Goal: Information Seeking & Learning: Learn about a topic

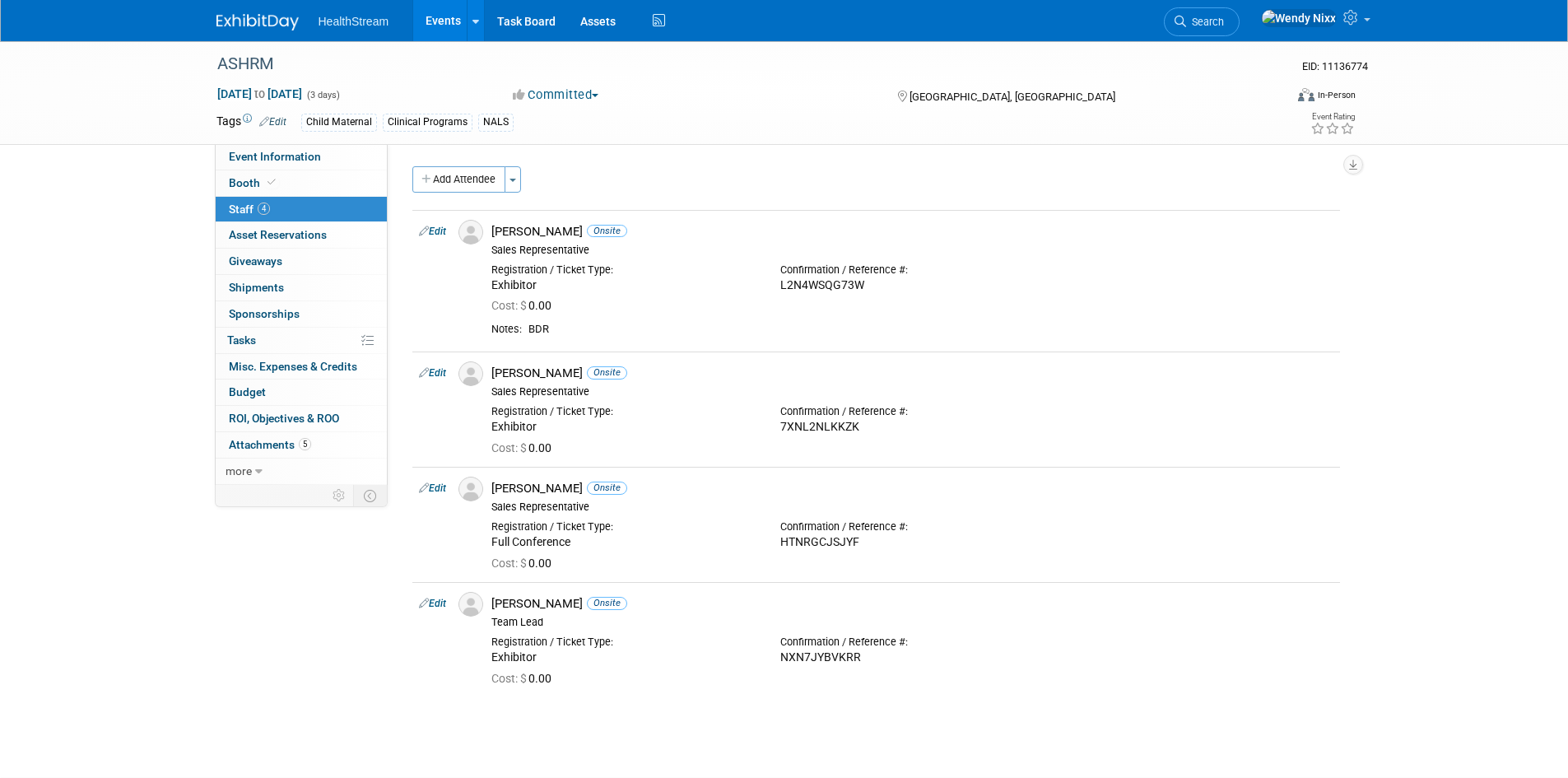
click at [446, 17] on link "Events" at bounding box center [443, 21] width 60 height 41
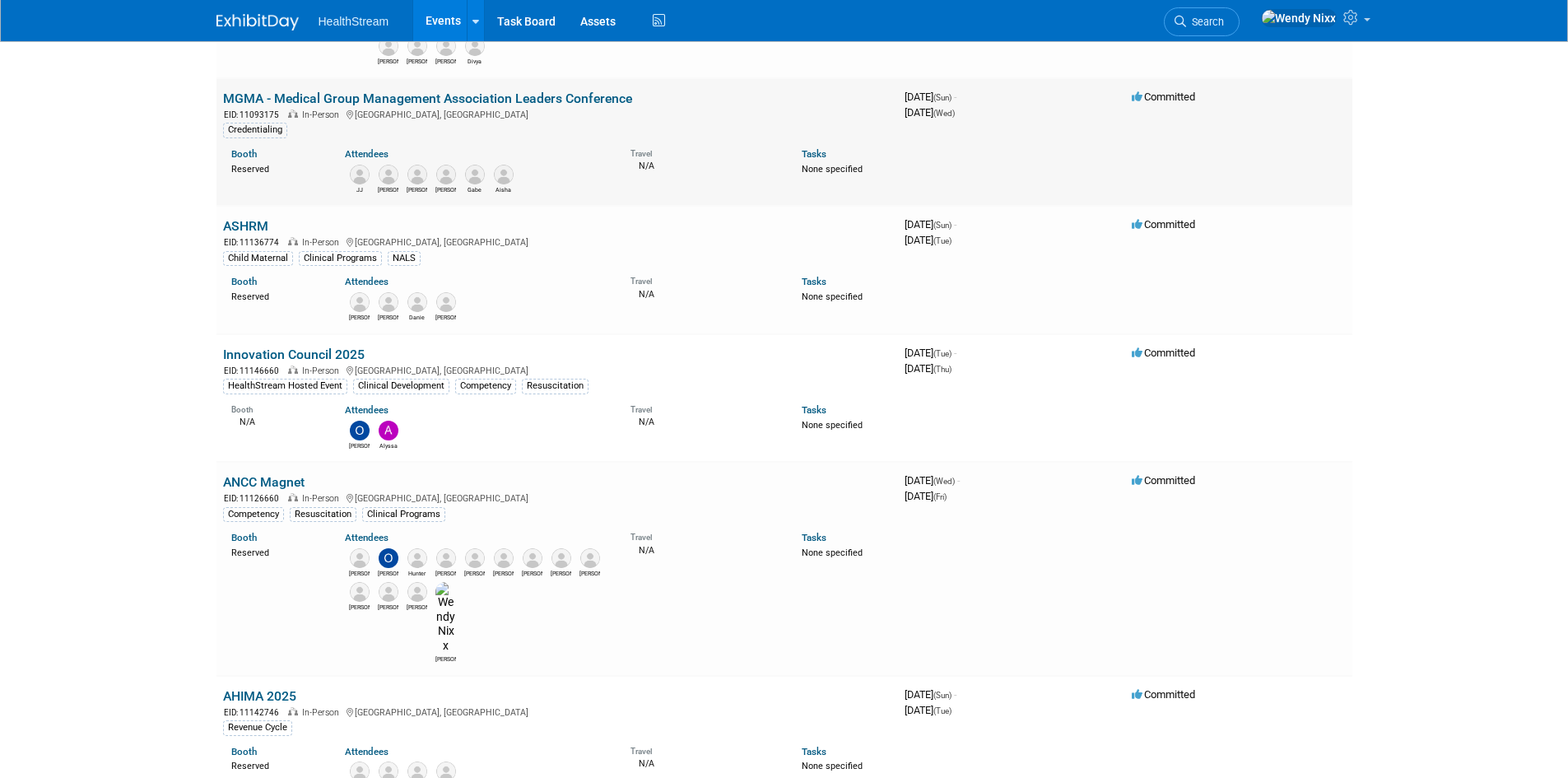
scroll to position [659, 0]
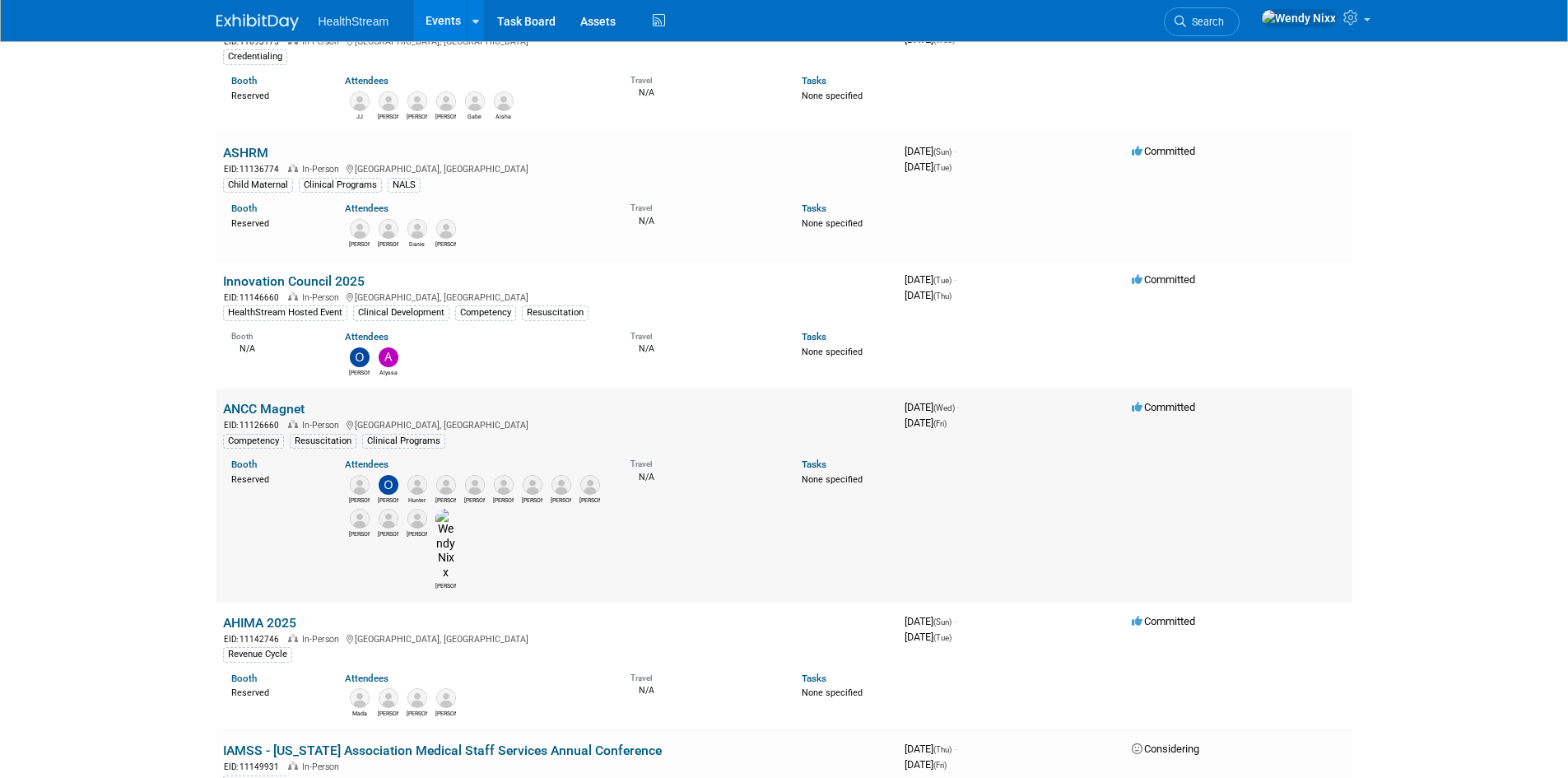
click at [282, 401] on link "ANCC Magnet" at bounding box center [264, 408] width 82 height 15
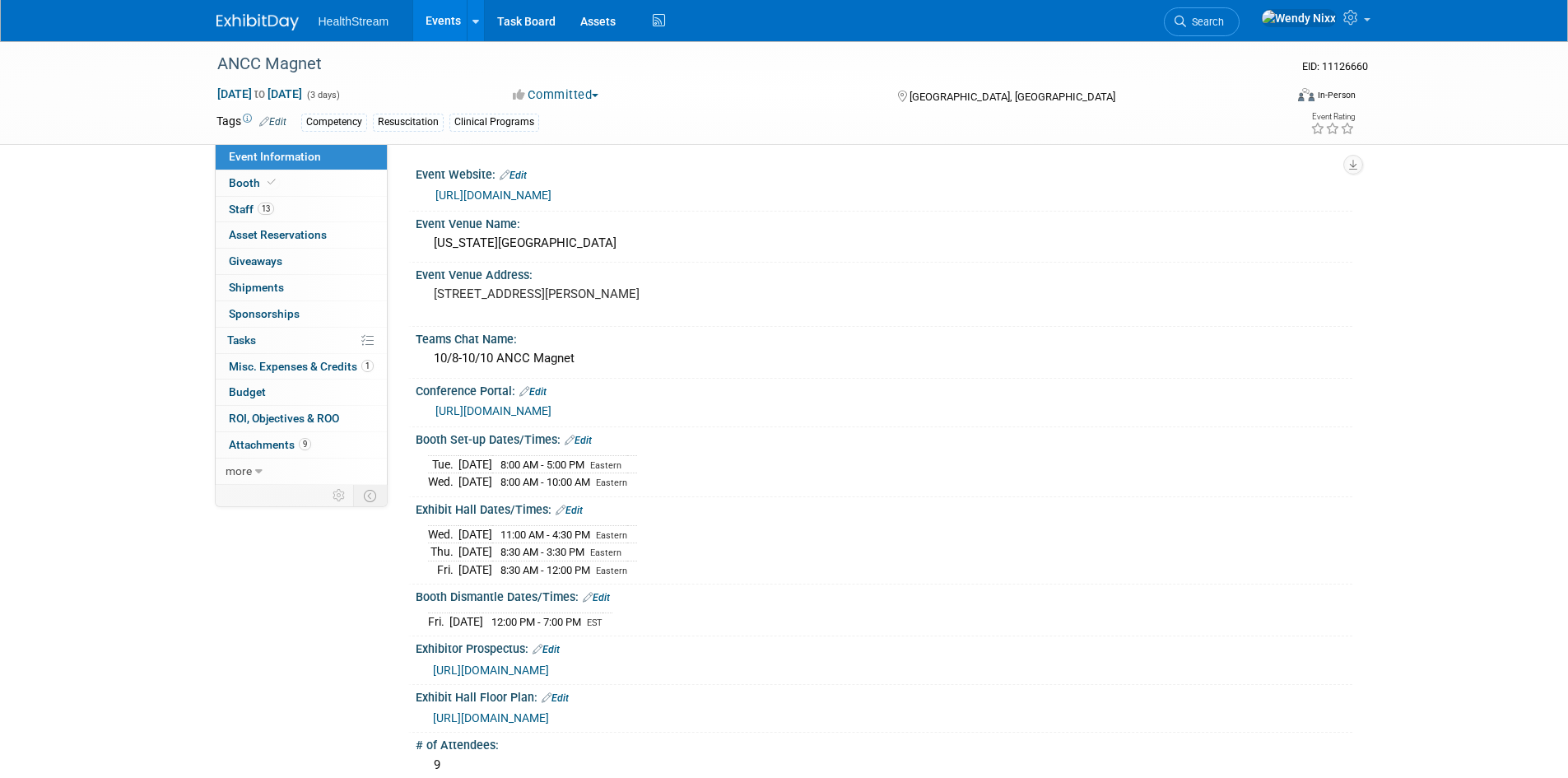
click at [552, 199] on link "https://magnetpathwaycon.nursingworld.org/" at bounding box center [492, 195] width 116 height 13
click at [246, 183] on span "Booth" at bounding box center [254, 182] width 50 height 13
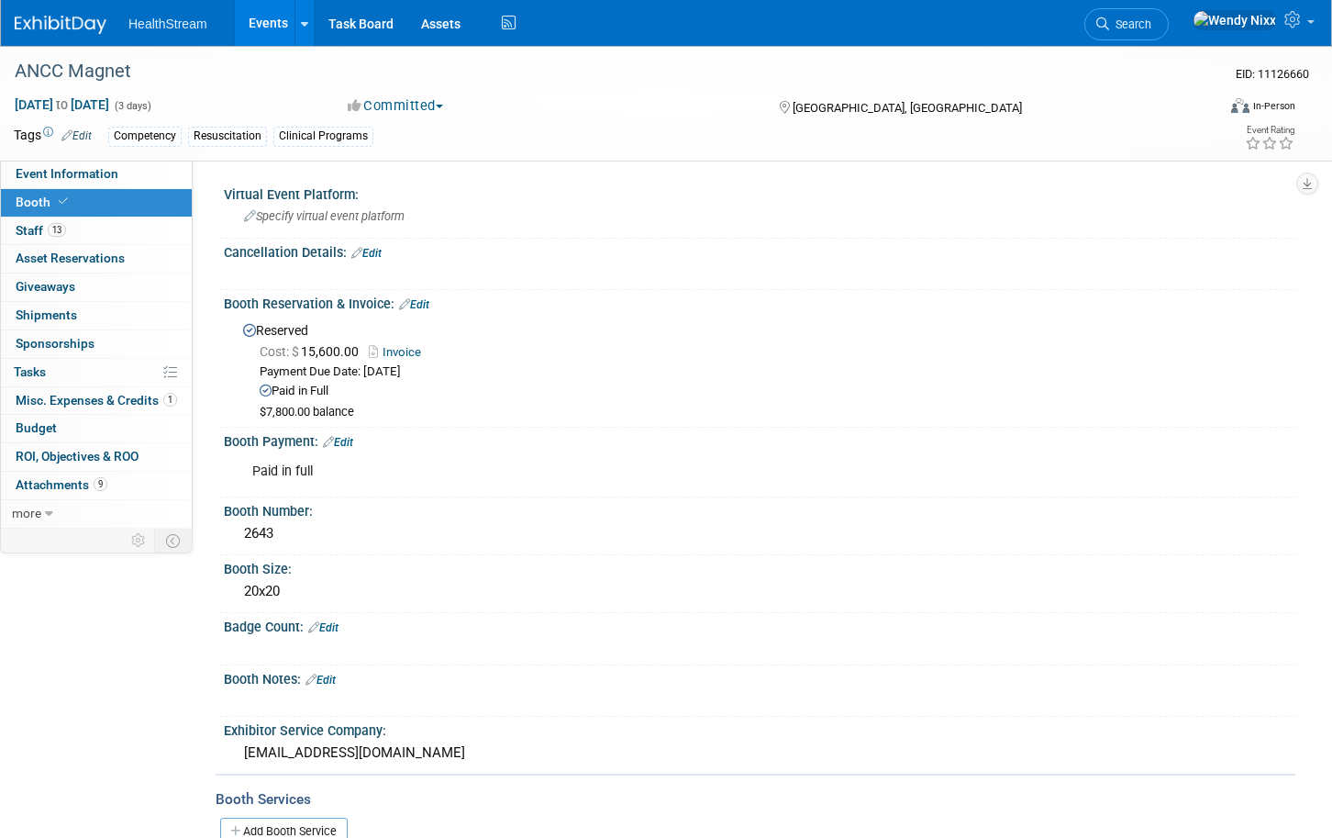
click at [271, 15] on link "Events" at bounding box center [268, 23] width 67 height 46
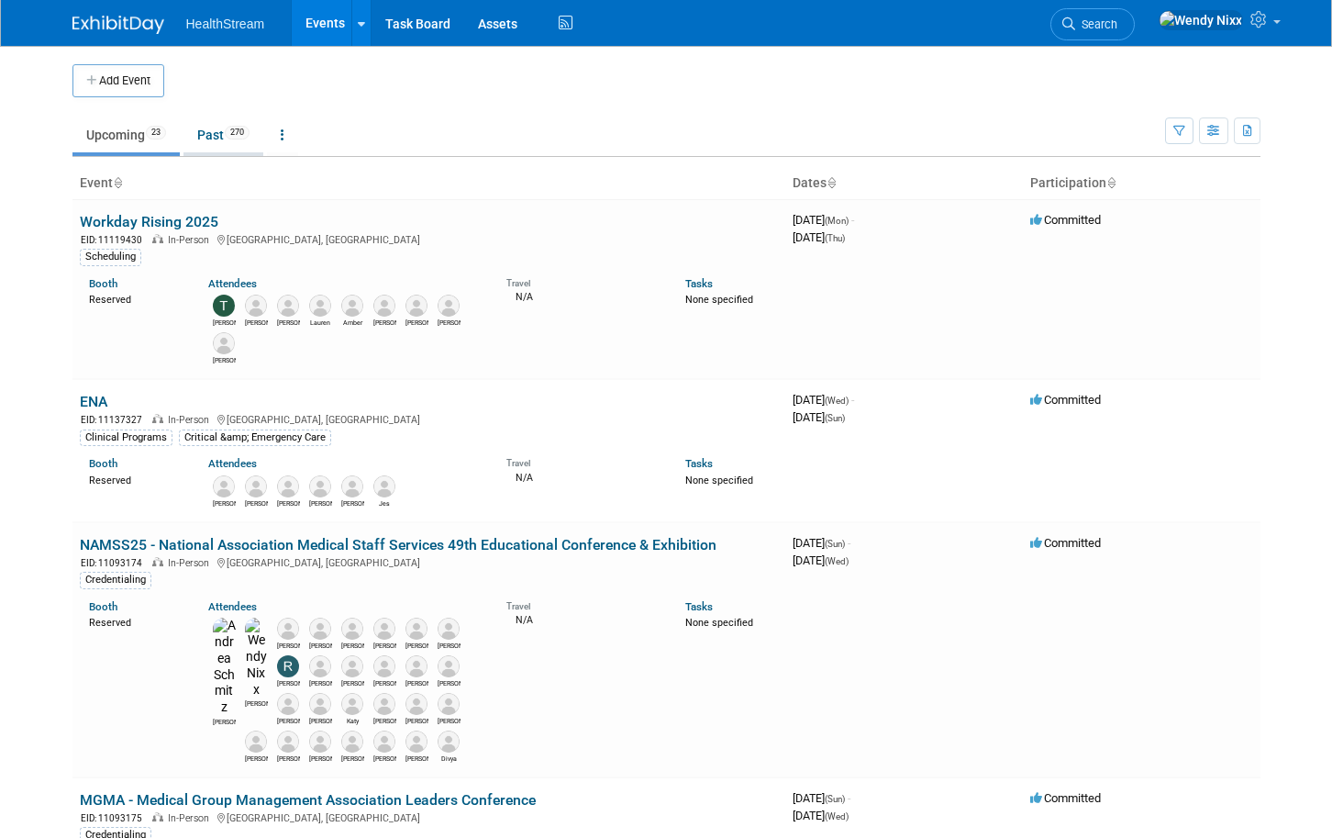
click at [211, 131] on link "Past 270" at bounding box center [224, 134] width 80 height 35
click at [451, 551] on link "NAMSS25 - National Association Medical Staff Services 49th Educational Conferen…" at bounding box center [398, 544] width 637 height 17
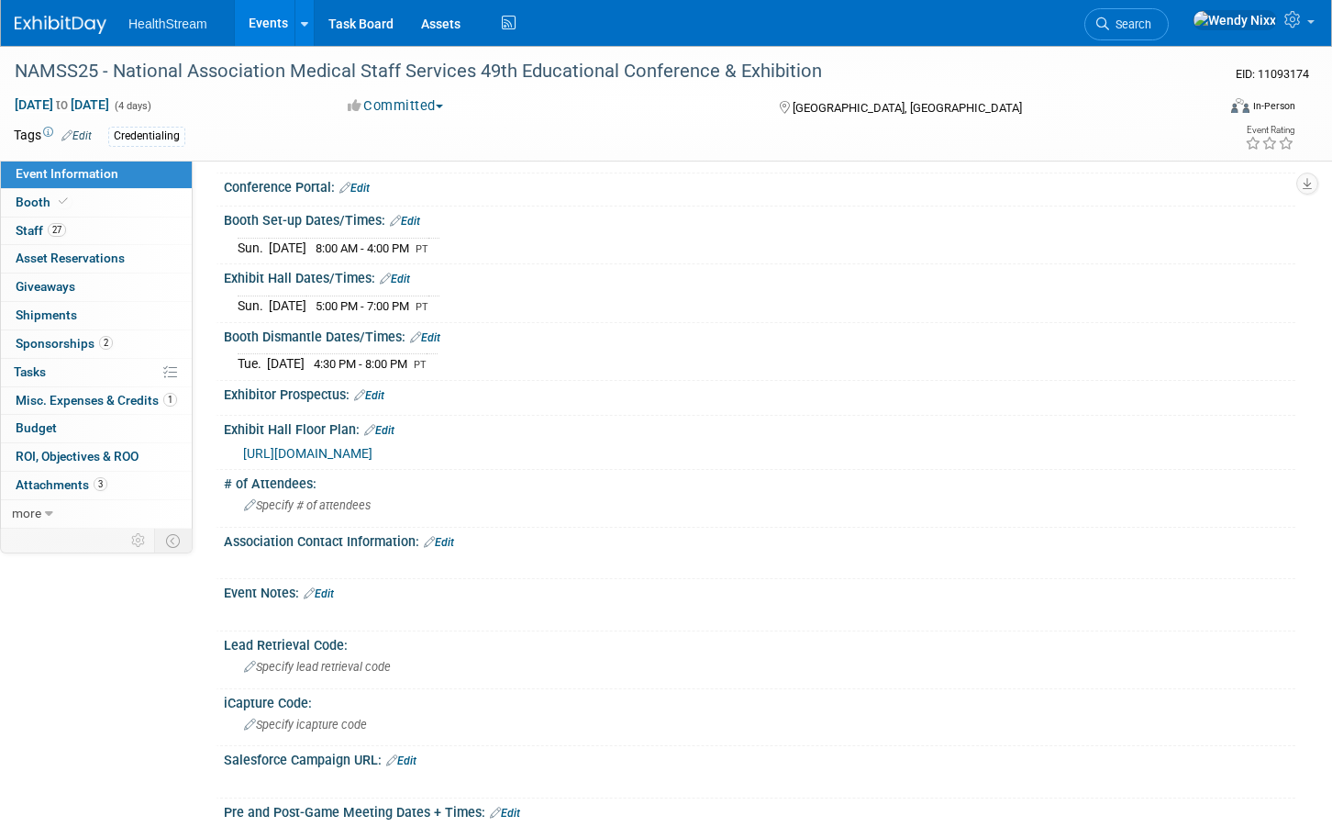
scroll to position [142, 0]
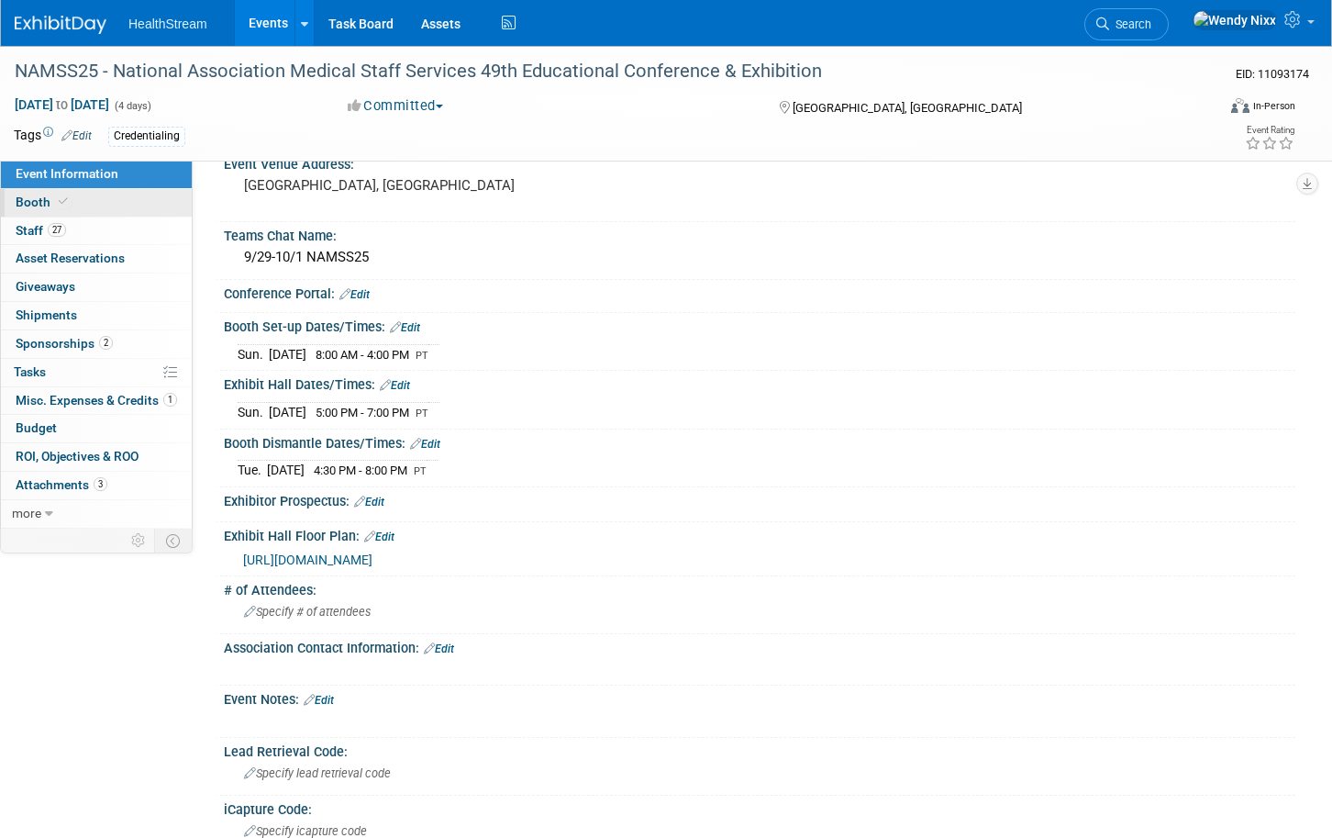
click at [30, 195] on span "Booth" at bounding box center [44, 202] width 56 height 15
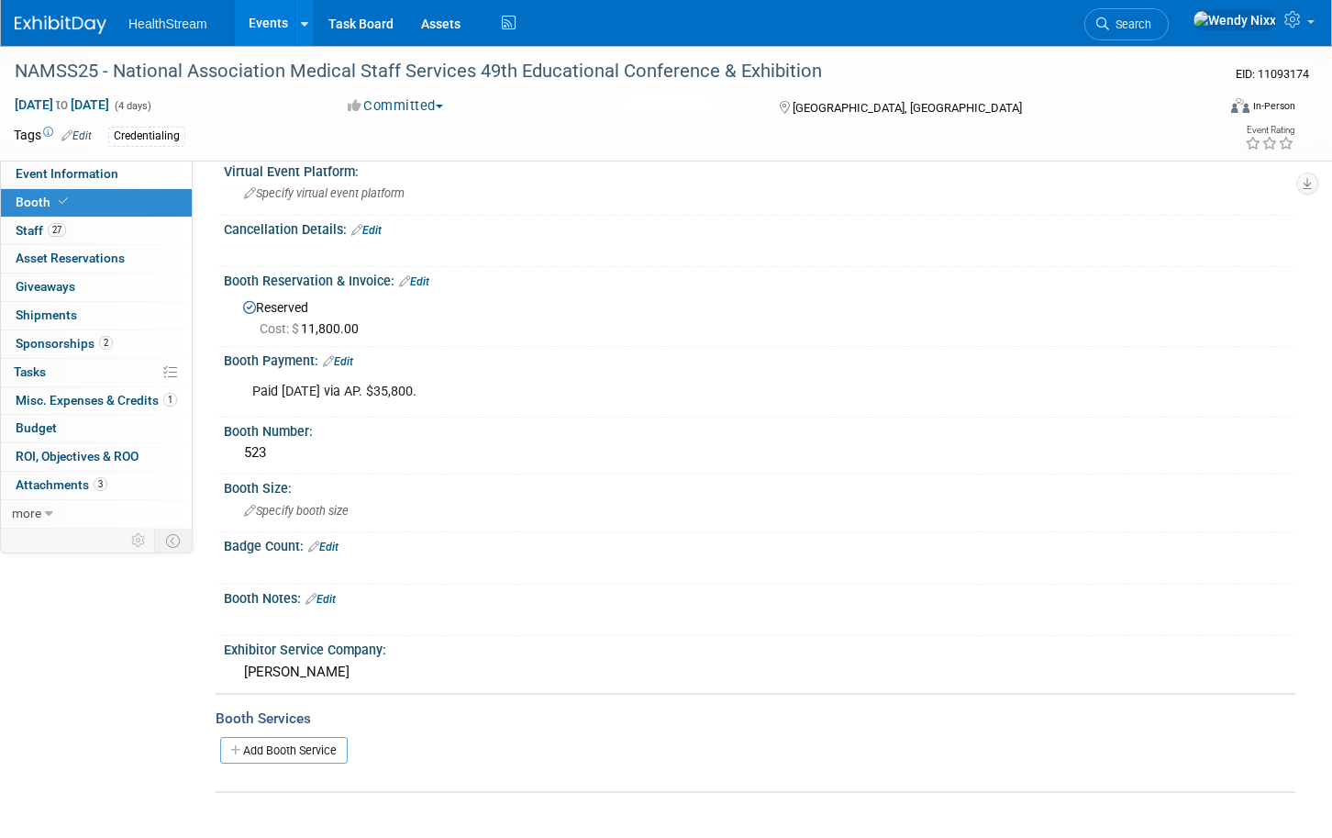
scroll to position [0, 0]
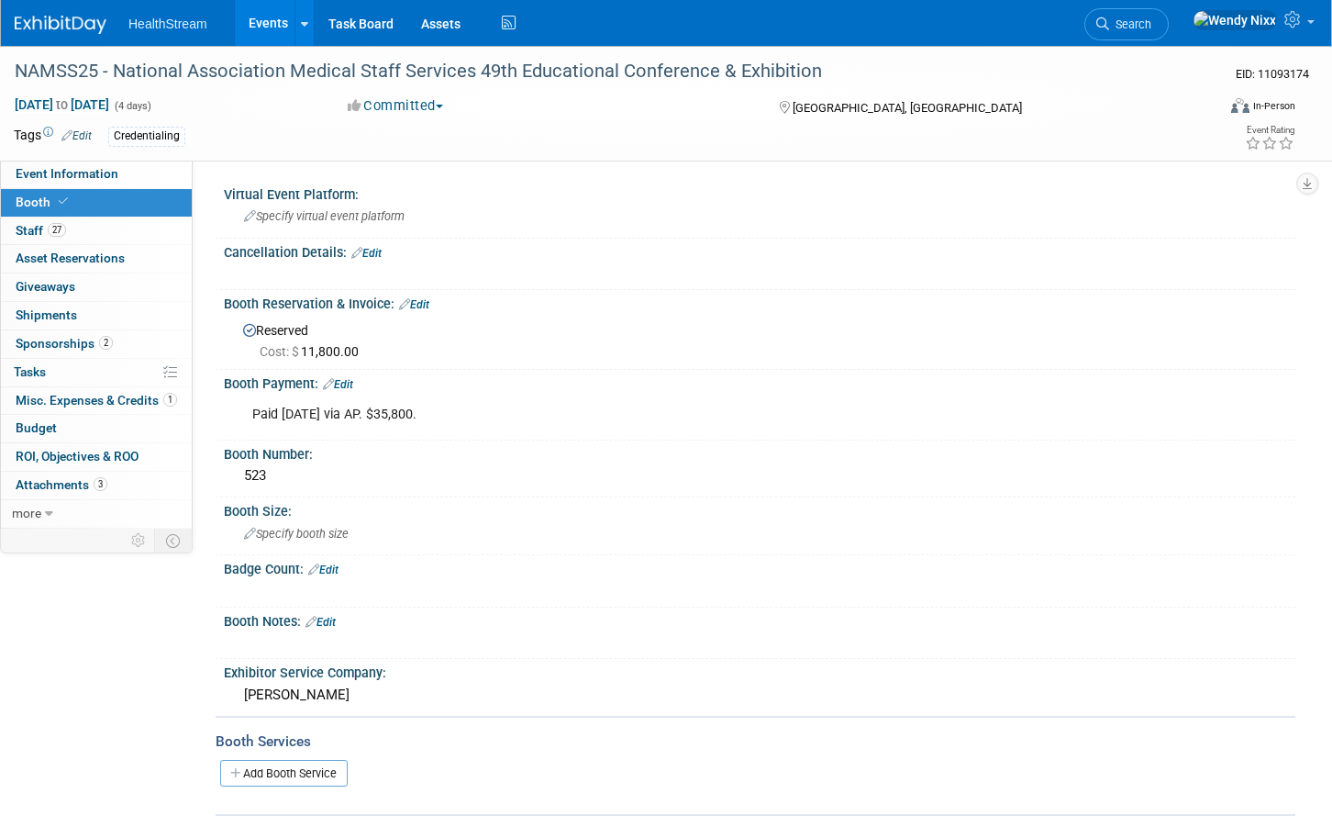
click at [270, 26] on link "Events" at bounding box center [268, 23] width 67 height 46
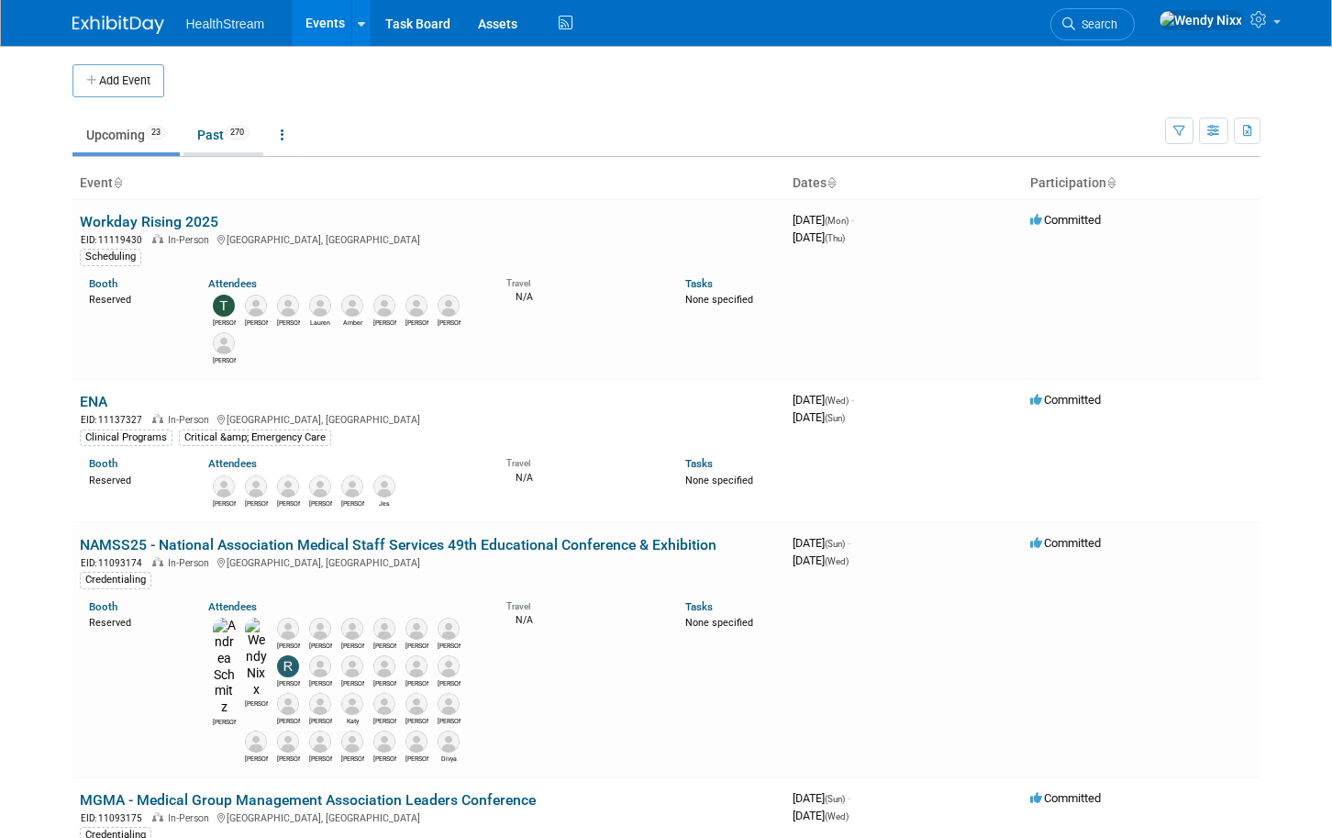
click at [217, 139] on link "Past 270" at bounding box center [224, 134] width 80 height 35
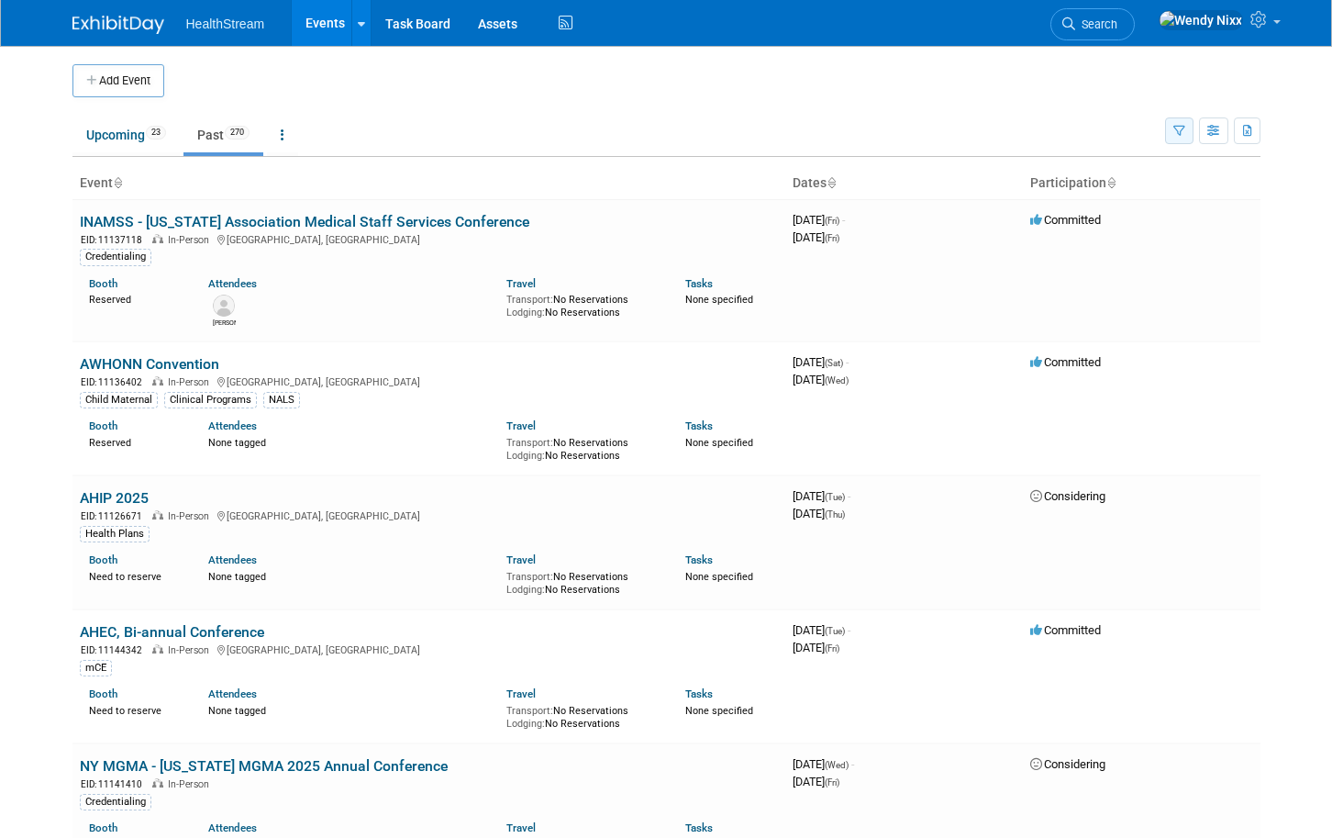
click at [1176, 133] on icon "button" at bounding box center [1180, 132] width 12 height 12
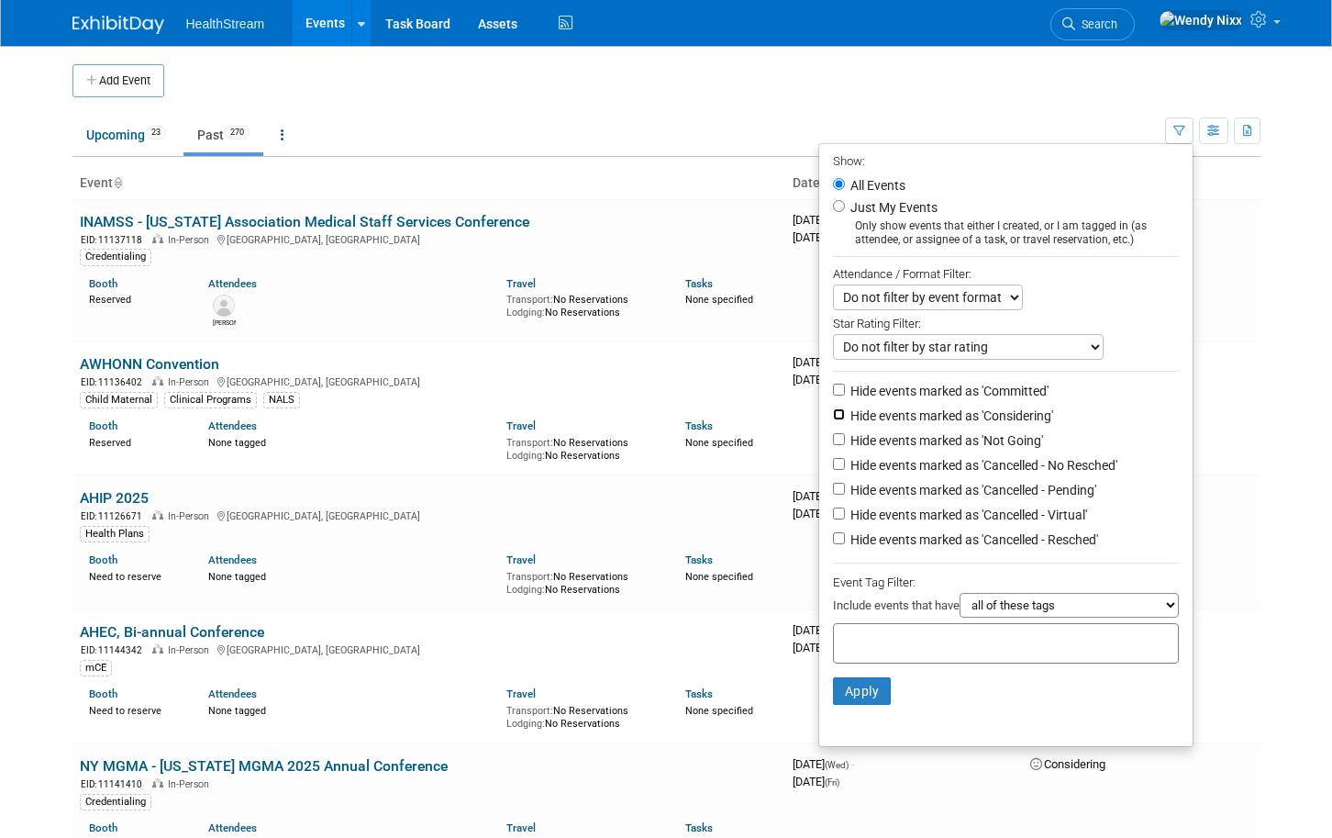
click at [834, 418] on input "Hide events marked as 'Considering'" at bounding box center [839, 414] width 12 height 12
checkbox input "true"
click at [833, 442] on input "Hide events marked as 'Not Going'" at bounding box center [839, 439] width 12 height 12
checkbox input "true"
click at [833, 470] on input "Hide events marked as 'Cancelled - No Resched'" at bounding box center [839, 464] width 12 height 12
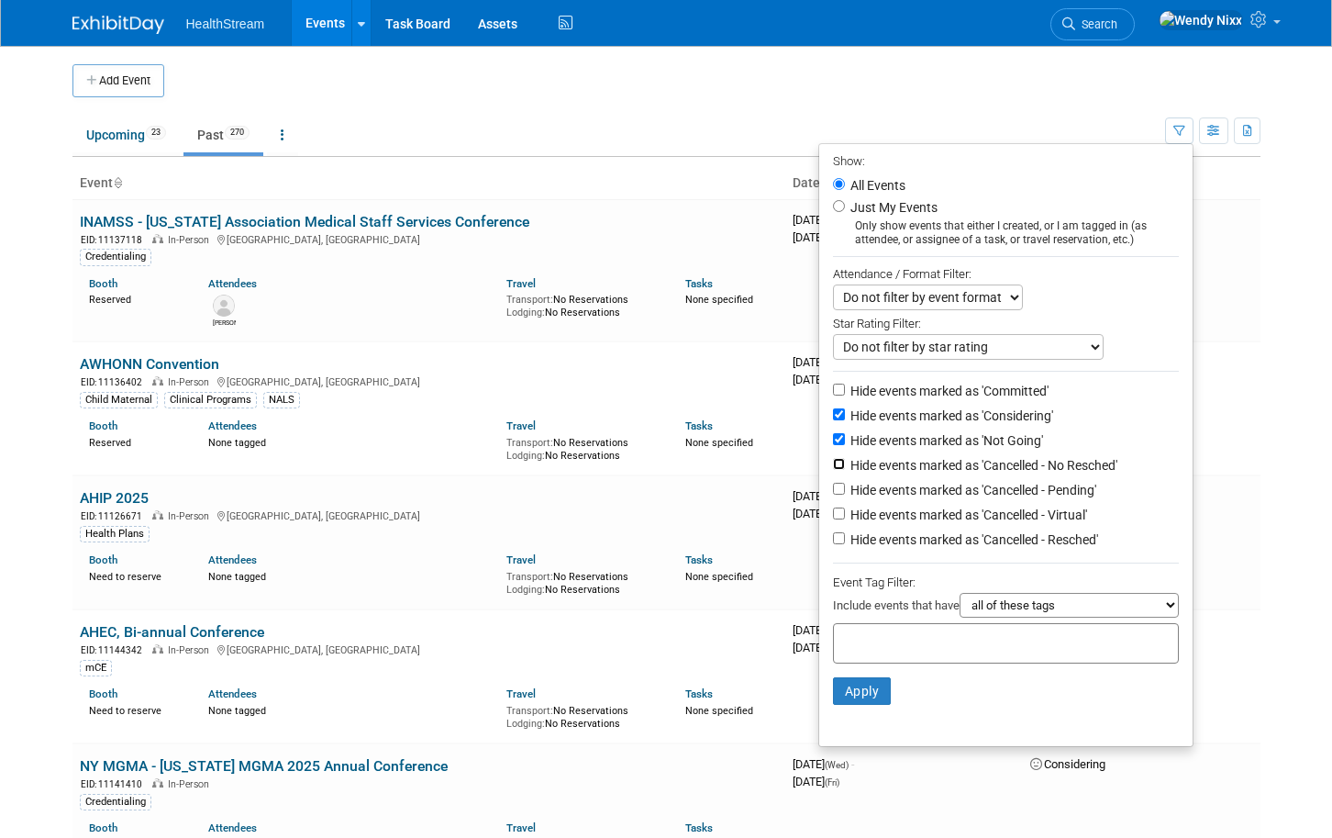
checkbox input "true"
click at [833, 495] on input "Hide events marked as 'Cancelled - Pending'" at bounding box center [839, 489] width 12 height 12
checkbox input "true"
drag, startPoint x: 830, startPoint y: 523, endPoint x: 833, endPoint y: 536, distance: 13.1
click at [833, 519] on input "Hide events marked as 'Cancelled - Virtual'" at bounding box center [839, 513] width 12 height 12
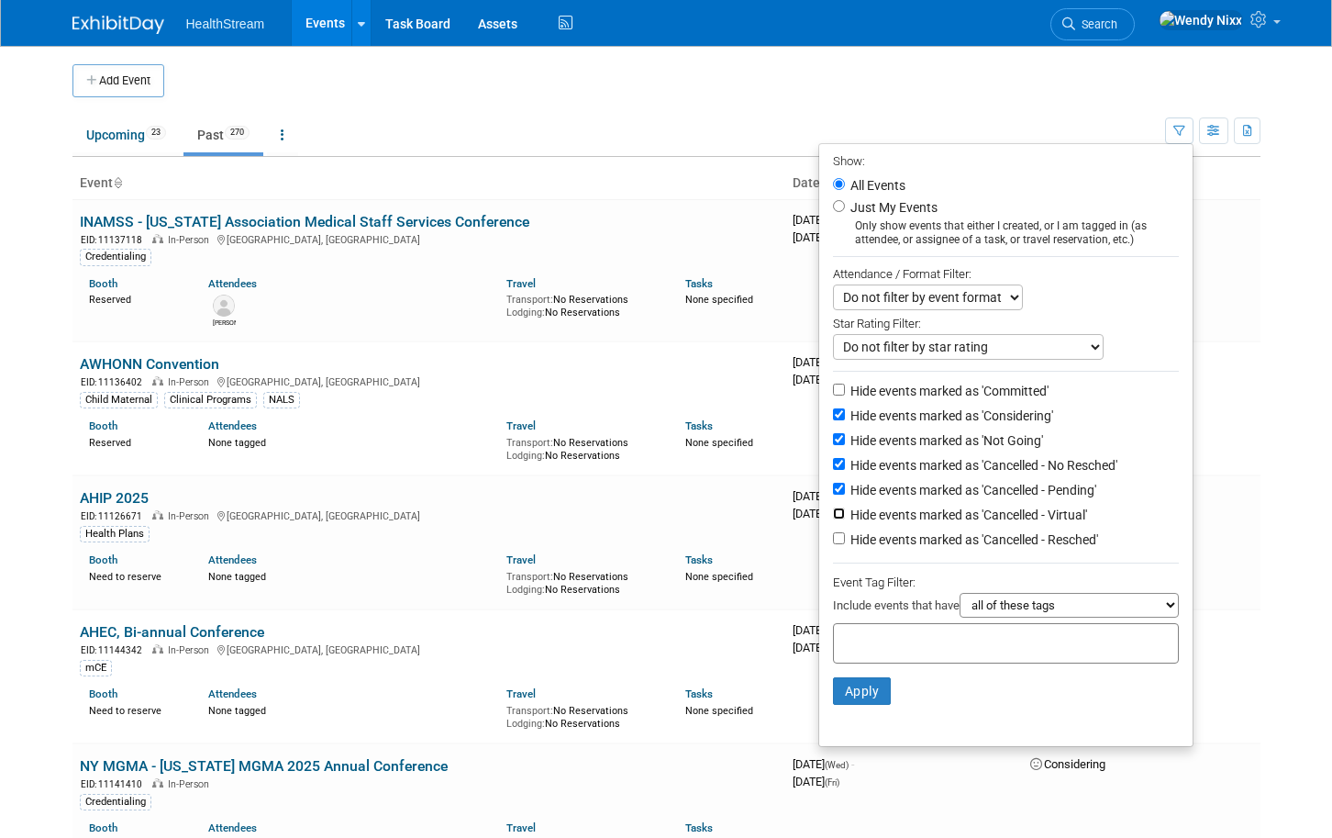
checkbox input "true"
click at [833, 544] on input "Hide events marked as 'Cancelled - Resched'" at bounding box center [839, 538] width 12 height 12
checkbox input "true"
click at [854, 703] on button "Apply" at bounding box center [862, 691] width 59 height 28
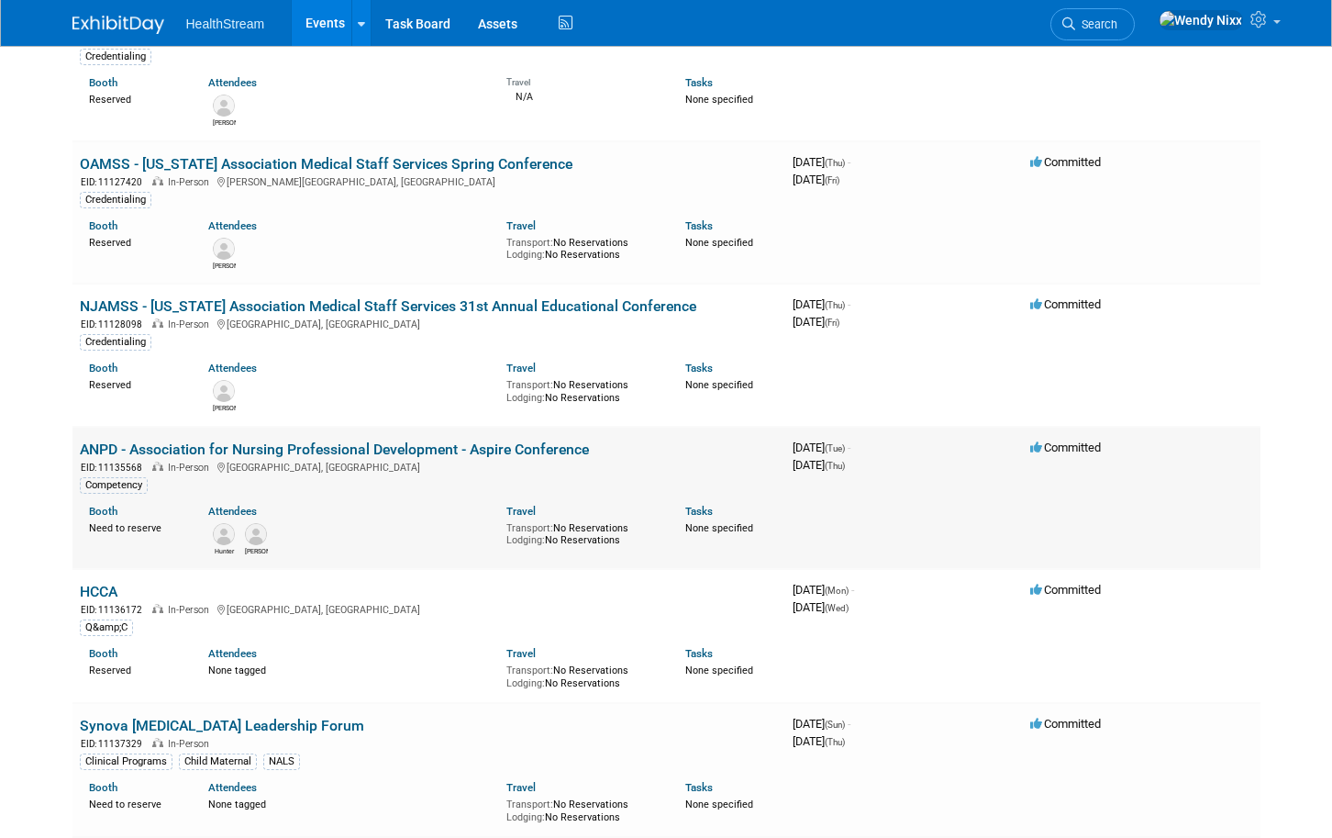
scroll to position [2019, 0]
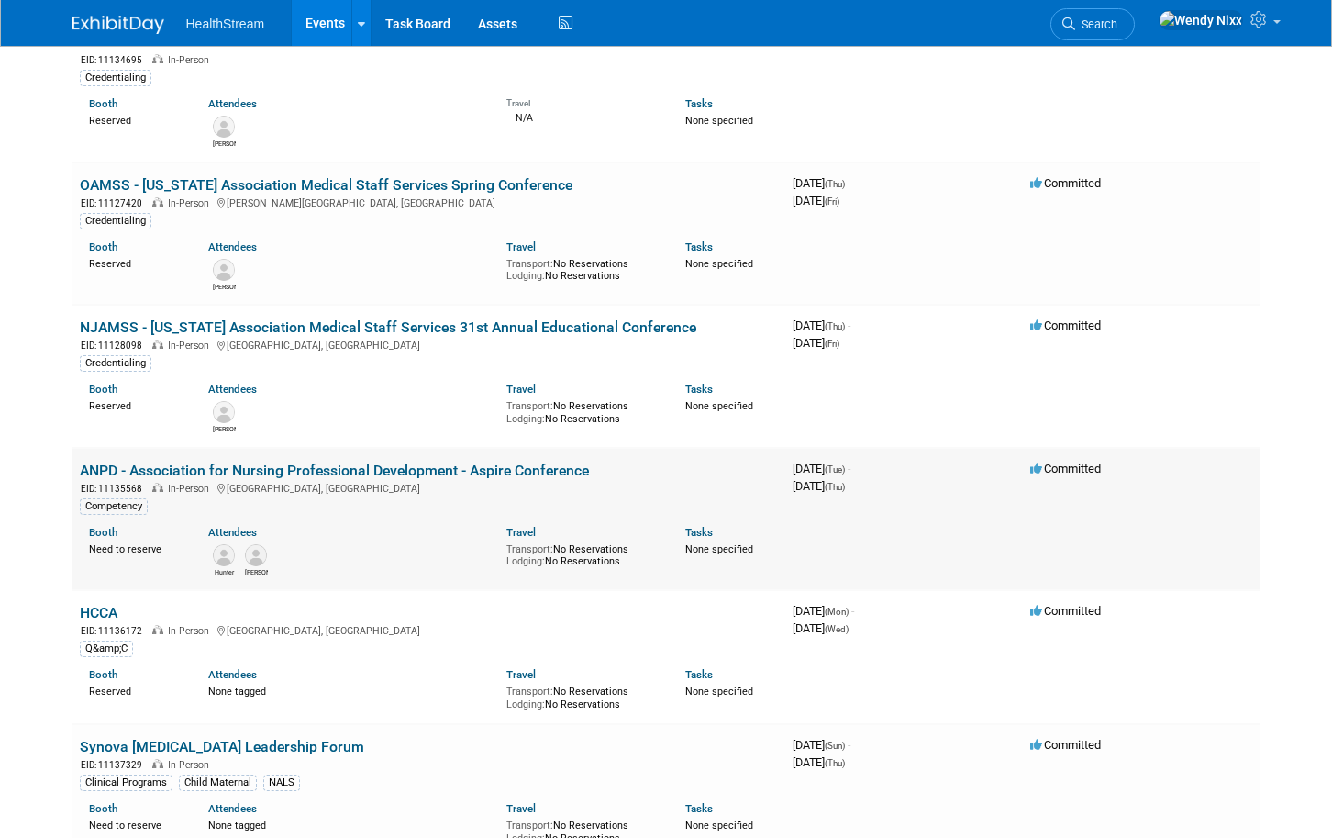
click at [304, 462] on link "ANPD - Association for Nursing Professional Development - Aspire Conference" at bounding box center [334, 470] width 509 height 17
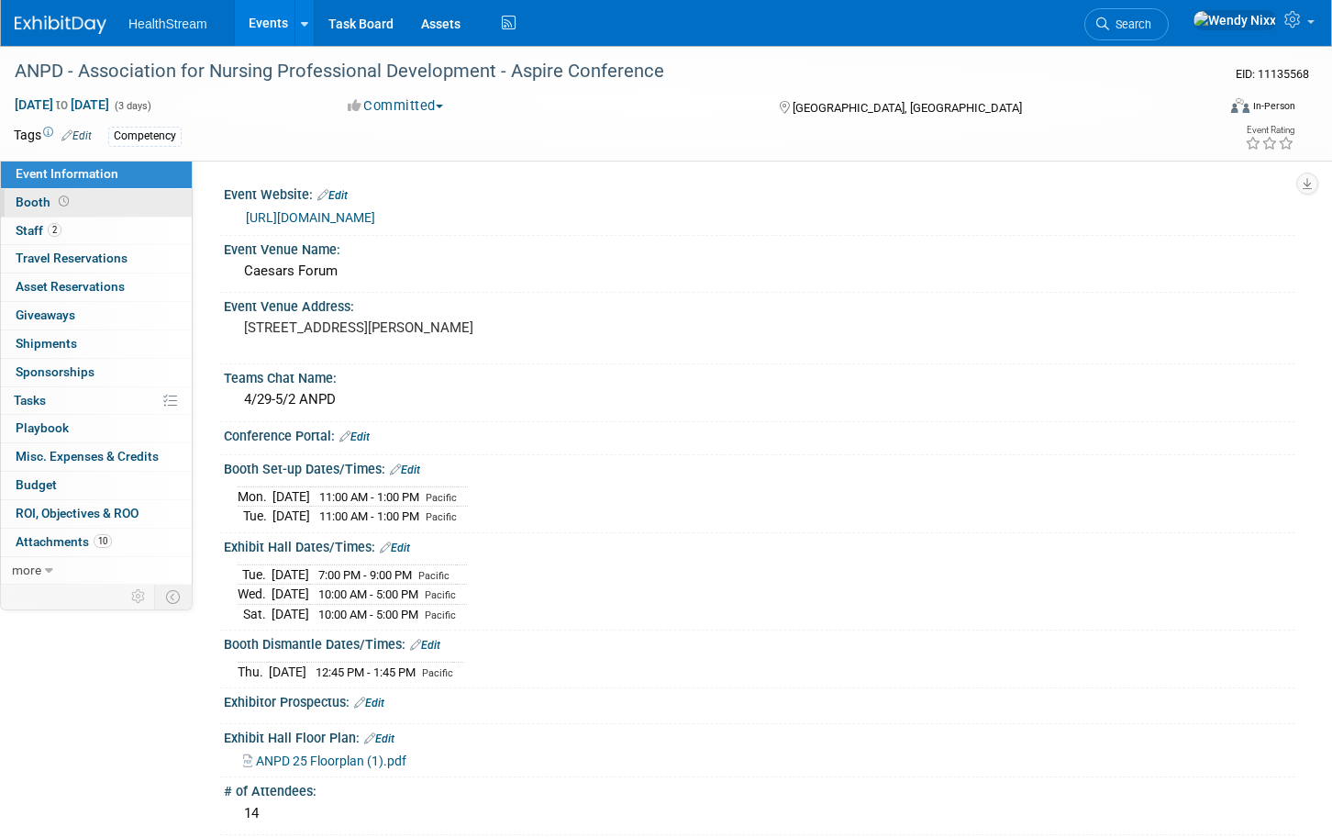
click at [93, 206] on link "Booth" at bounding box center [96, 203] width 191 height 28
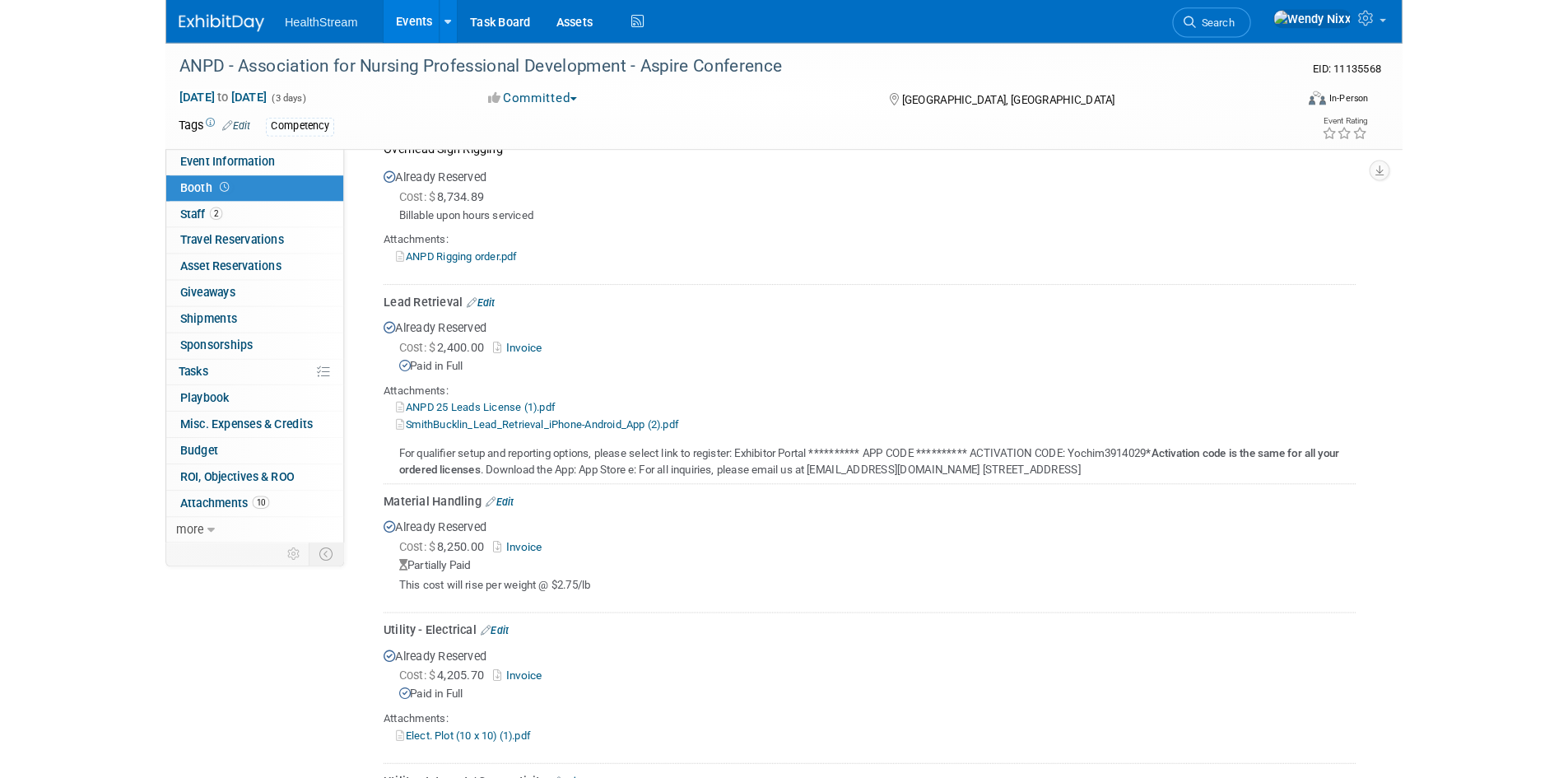
scroll to position [576, 0]
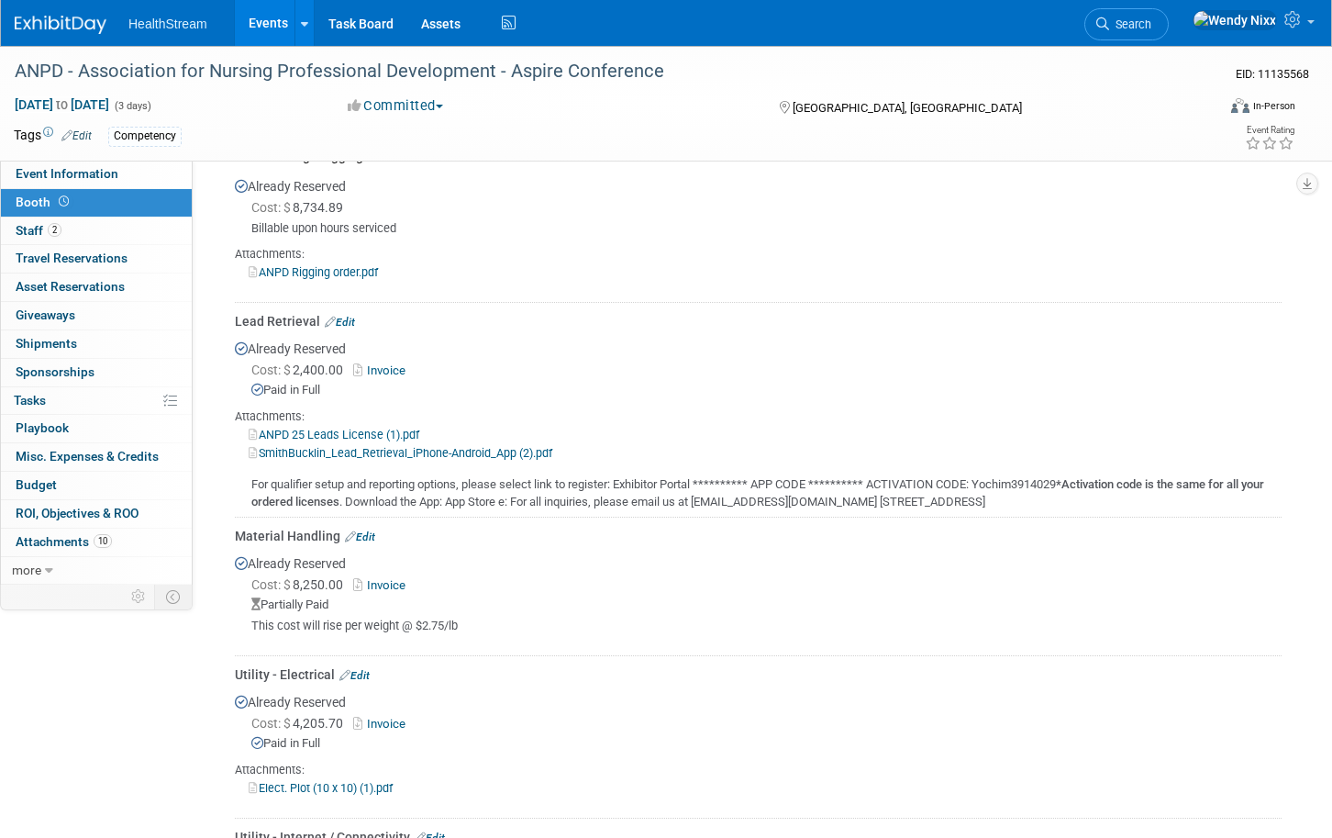
click at [389, 584] on link "Invoice" at bounding box center [383, 585] width 60 height 14
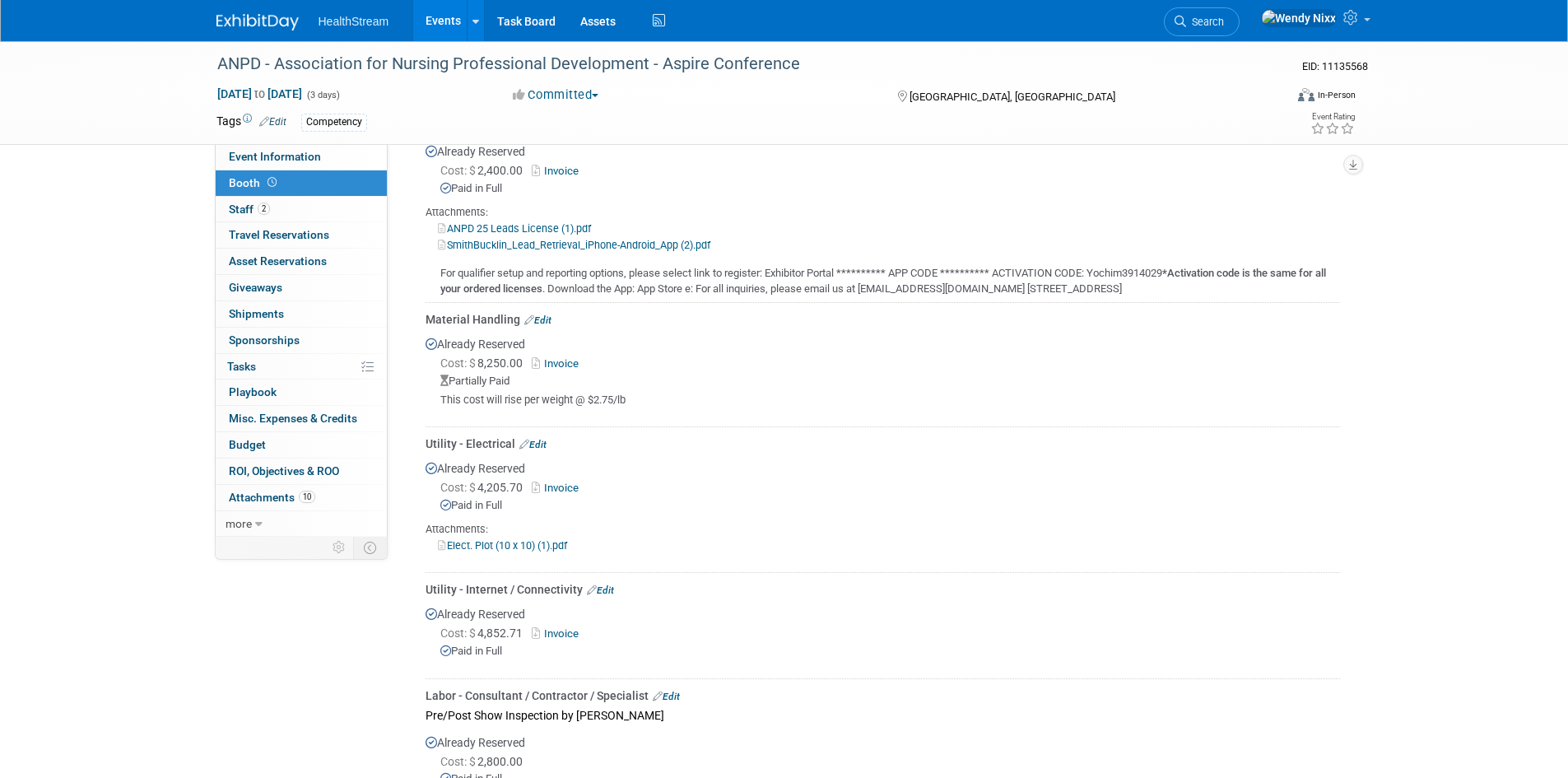
scroll to position [824, 0]
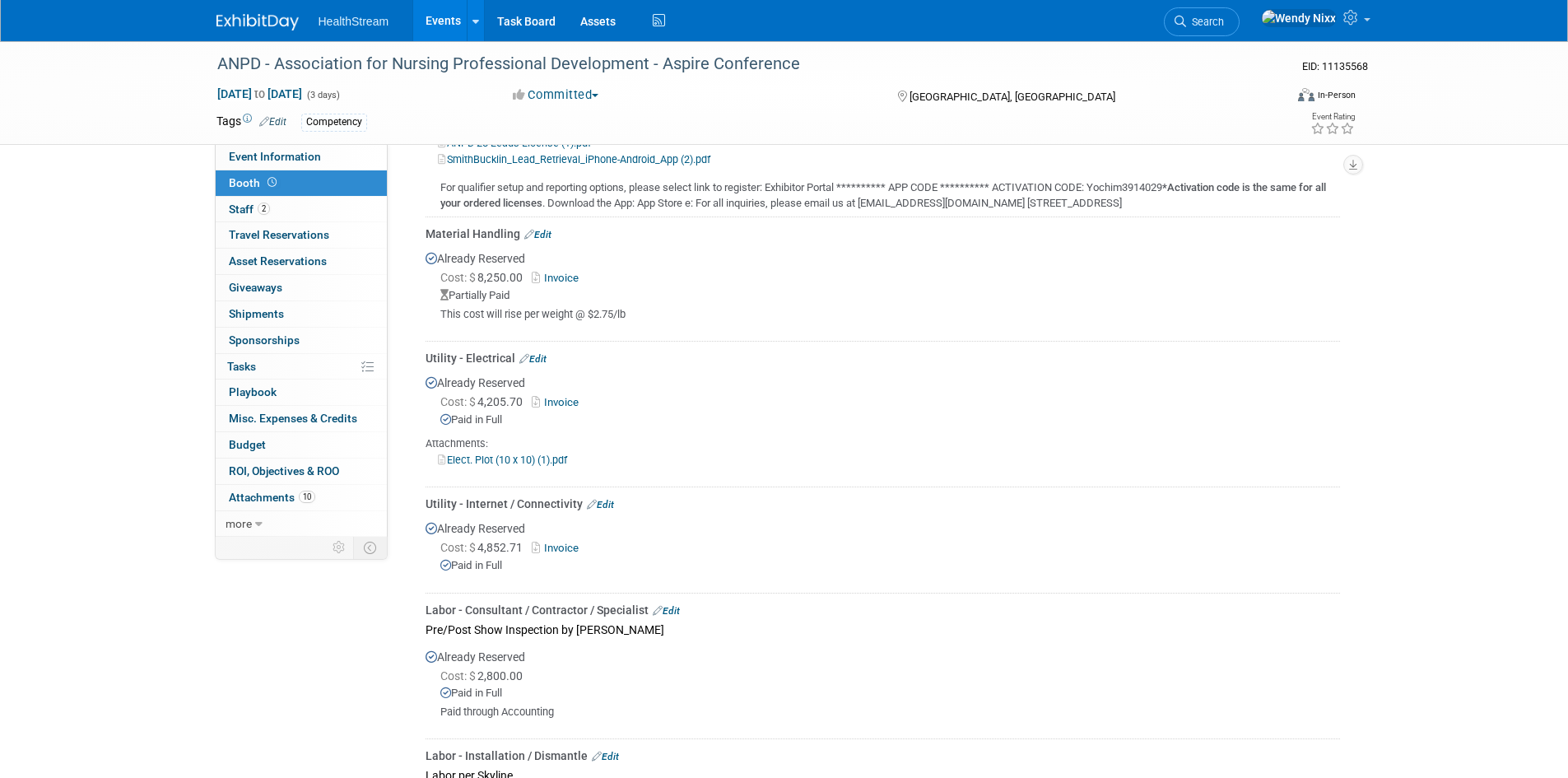
click at [493, 457] on link "Elect. Plot (10 x 10) (1).pdf" at bounding box center [502, 460] width 129 height 13
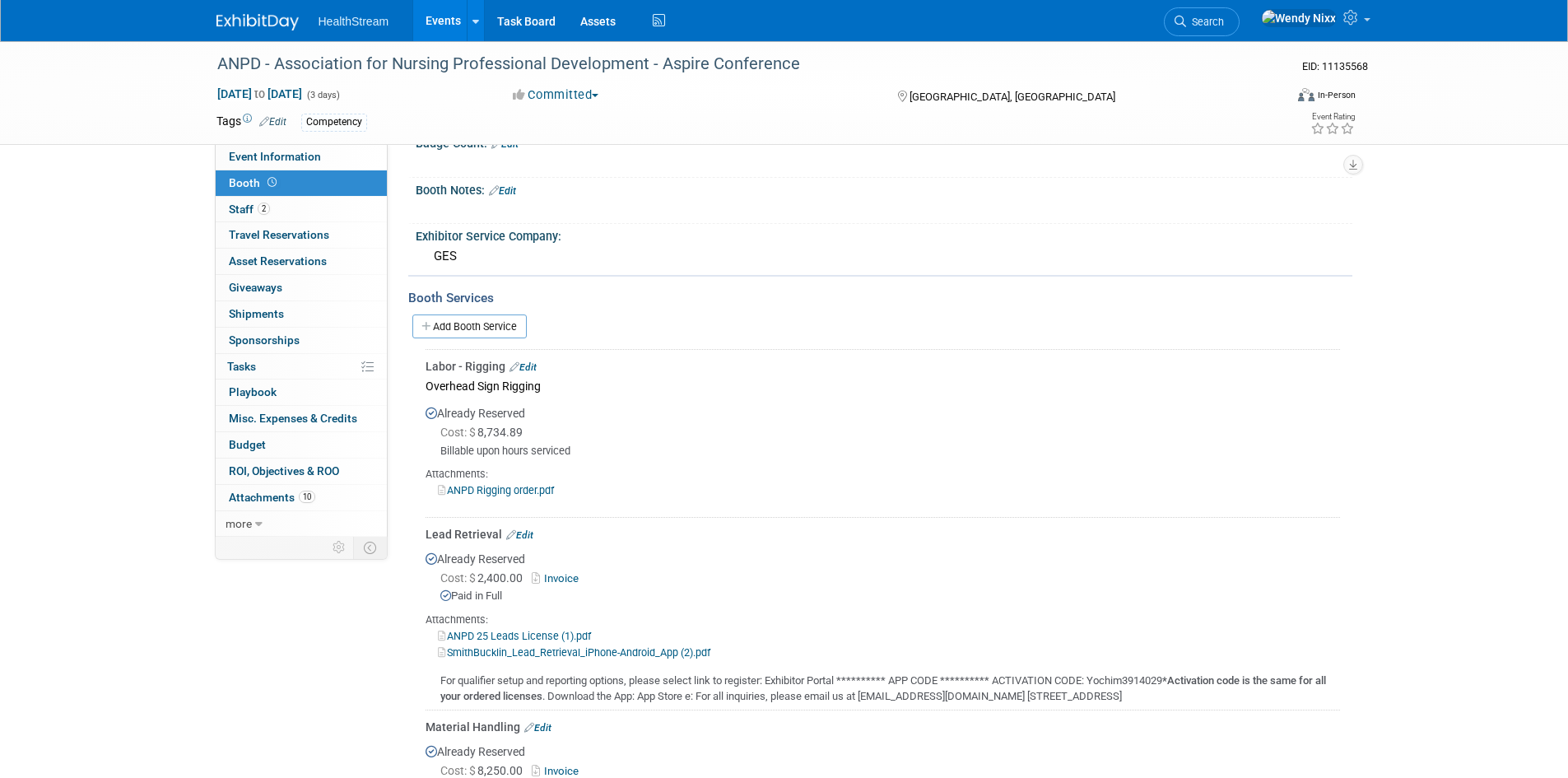
scroll to position [329, 0]
click at [535, 489] on link "ANPD Rigging order.pdf" at bounding box center [495, 491] width 116 height 13
